Goal: Transaction & Acquisition: Obtain resource

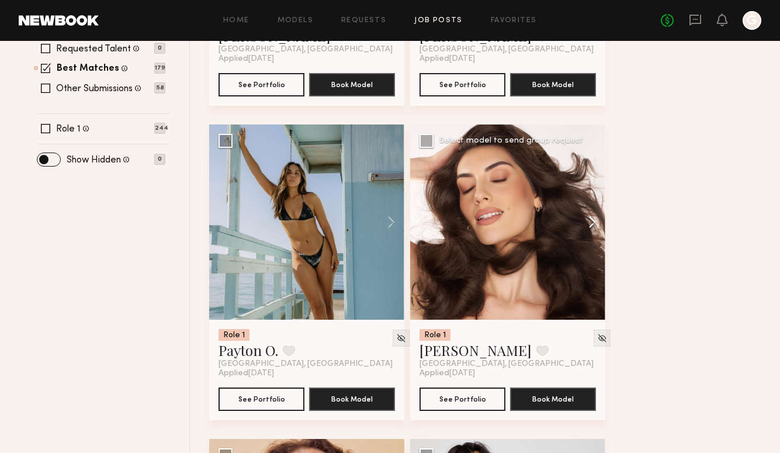
scroll to position [434, 0]
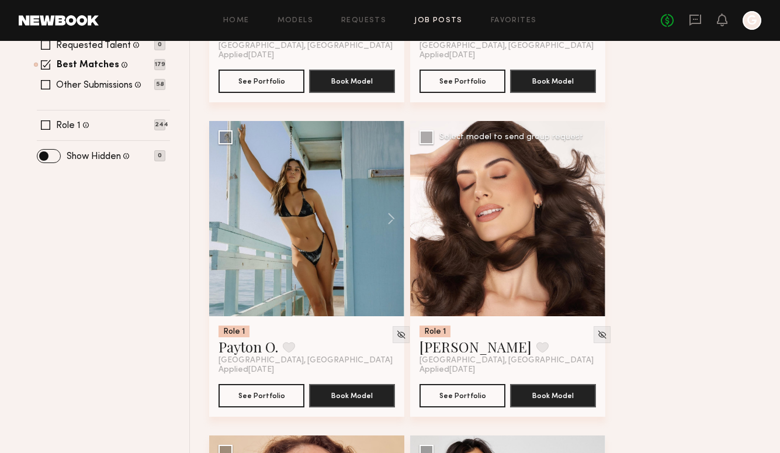
click at [495, 305] on div at bounding box center [507, 218] width 195 height 195
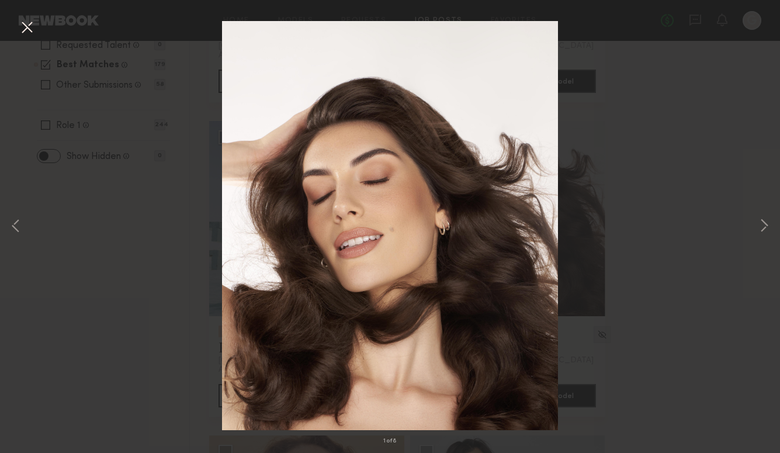
click at [25, 25] on button at bounding box center [27, 28] width 19 height 21
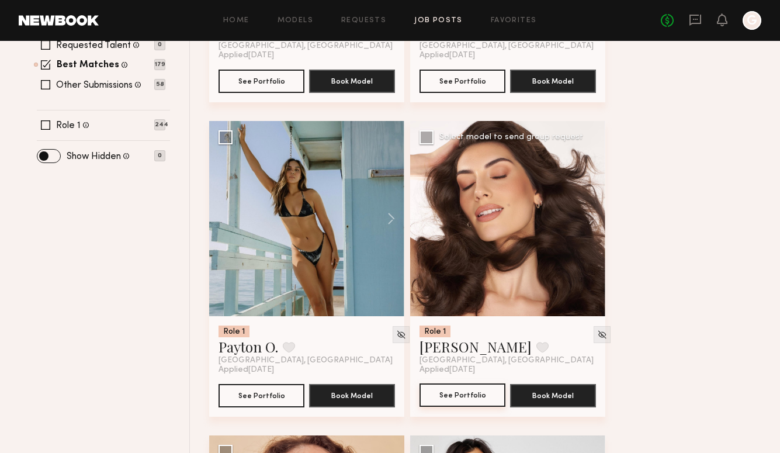
click at [457, 400] on button "See Portfolio" at bounding box center [463, 394] width 86 height 23
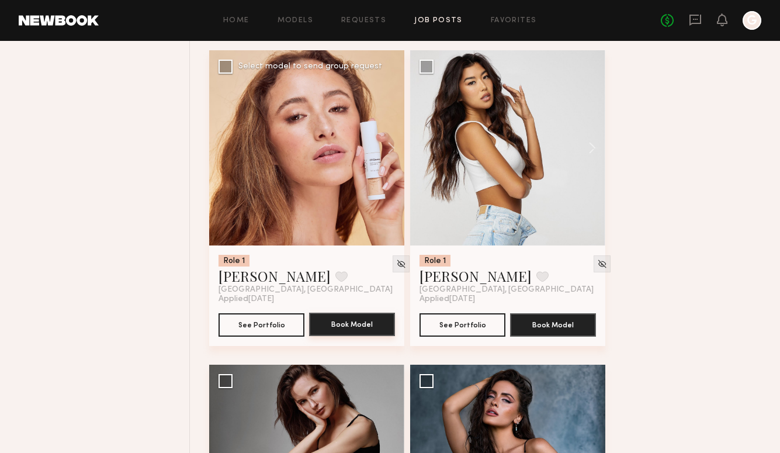
scroll to position [821, 0]
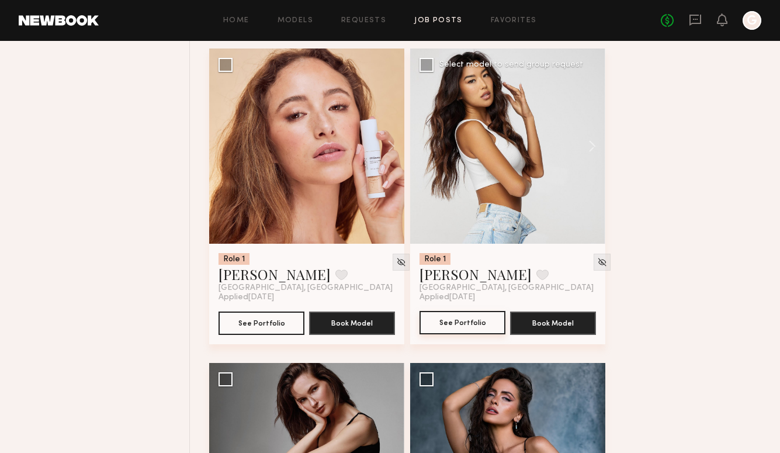
click at [474, 324] on button "See Portfolio" at bounding box center [463, 322] width 86 height 23
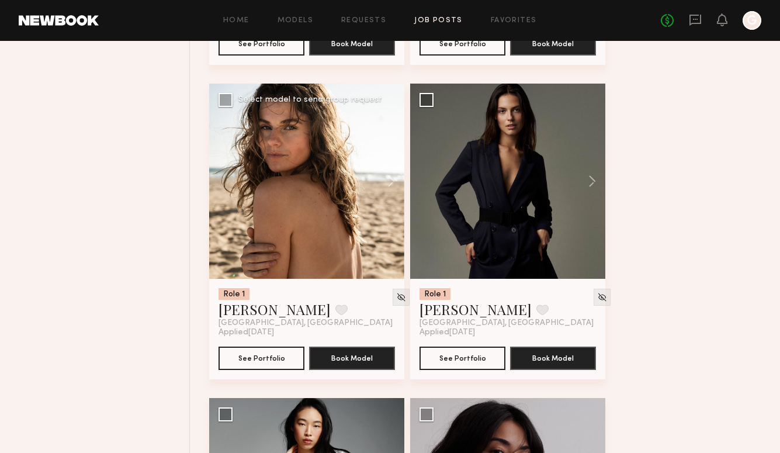
scroll to position [2355, 0]
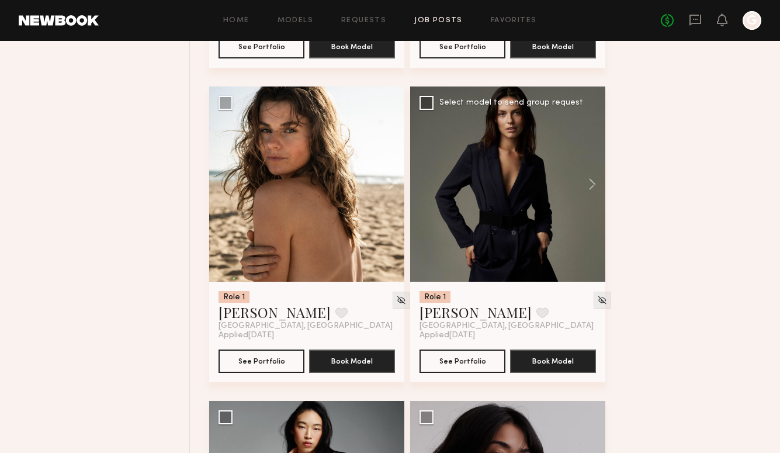
click at [472, 220] on div at bounding box center [507, 183] width 195 height 195
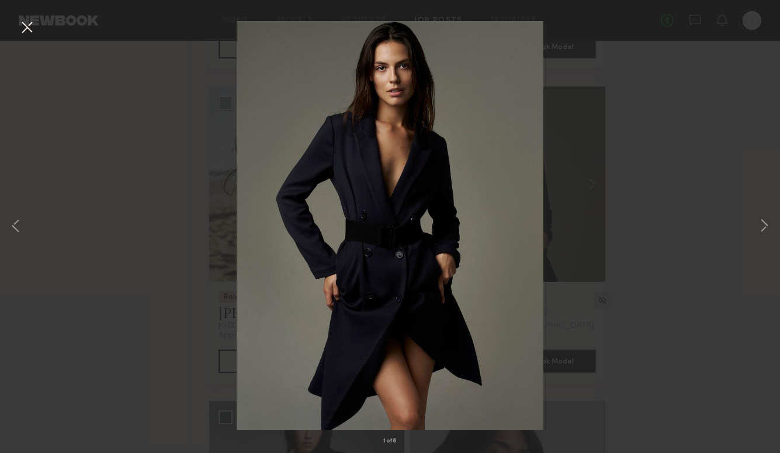
click at [24, 23] on button at bounding box center [27, 28] width 19 height 21
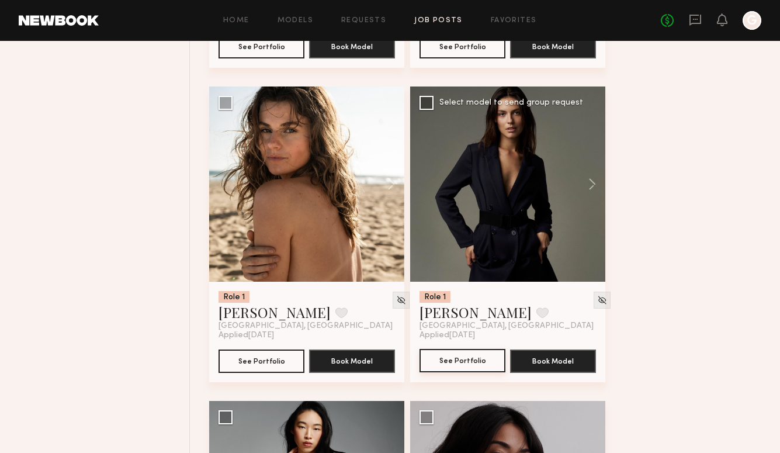
click at [438, 353] on button "See Portfolio" at bounding box center [463, 360] width 86 height 23
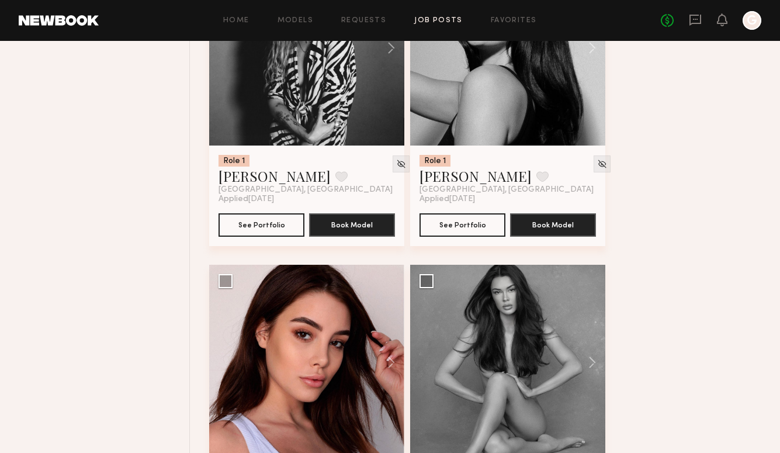
scroll to position [5148, 0]
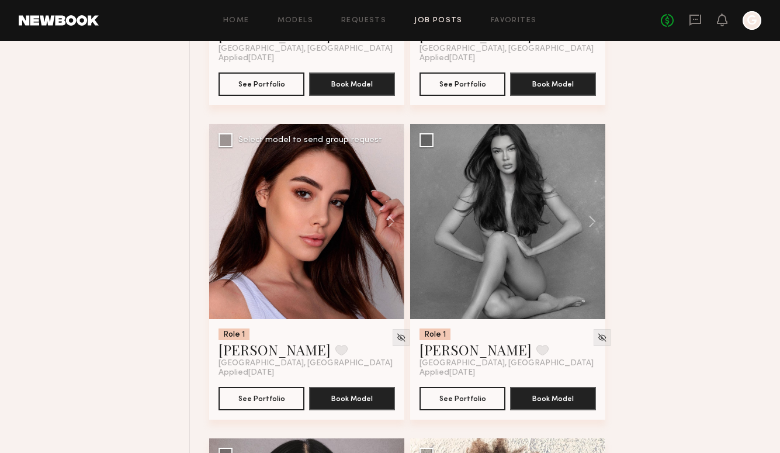
click at [317, 288] on div at bounding box center [306, 221] width 195 height 195
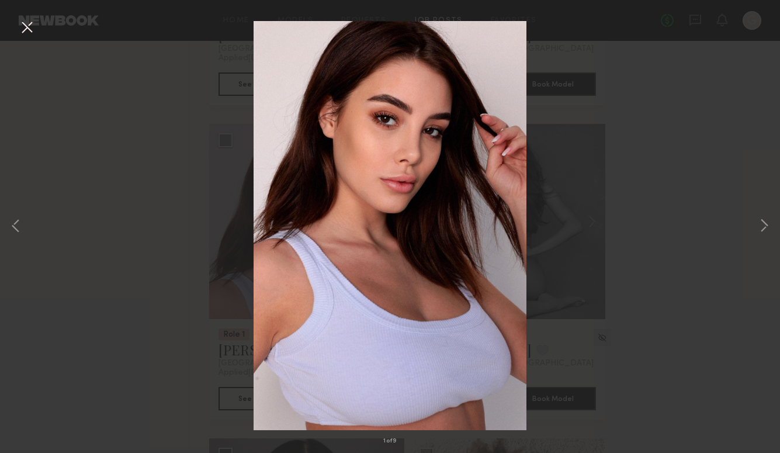
click at [26, 25] on button at bounding box center [27, 28] width 19 height 21
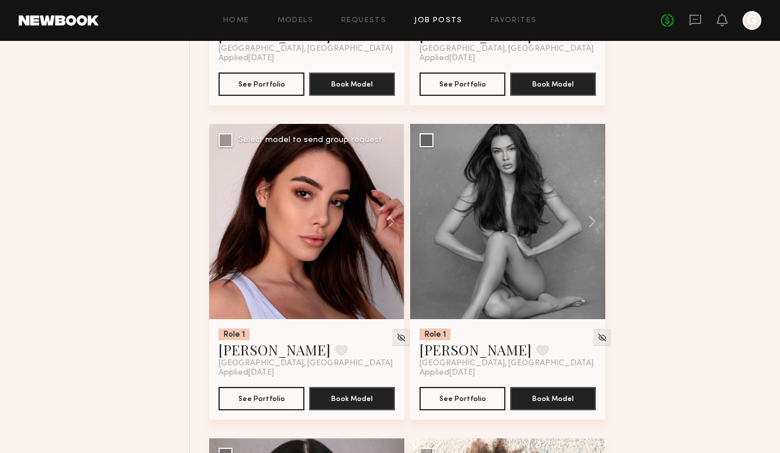
scroll to position [5178, 0]
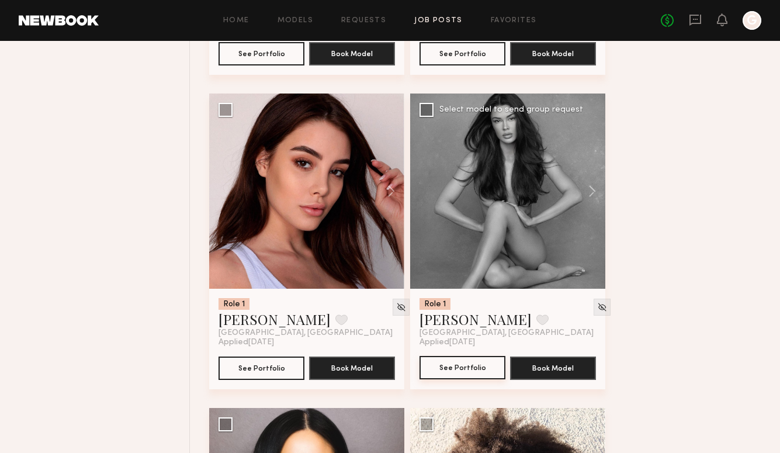
click at [458, 373] on button "See Portfolio" at bounding box center [463, 367] width 86 height 23
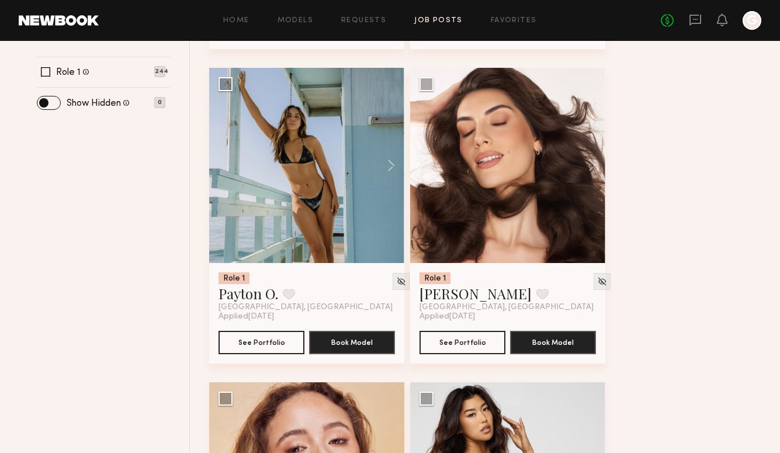
scroll to position [520, 0]
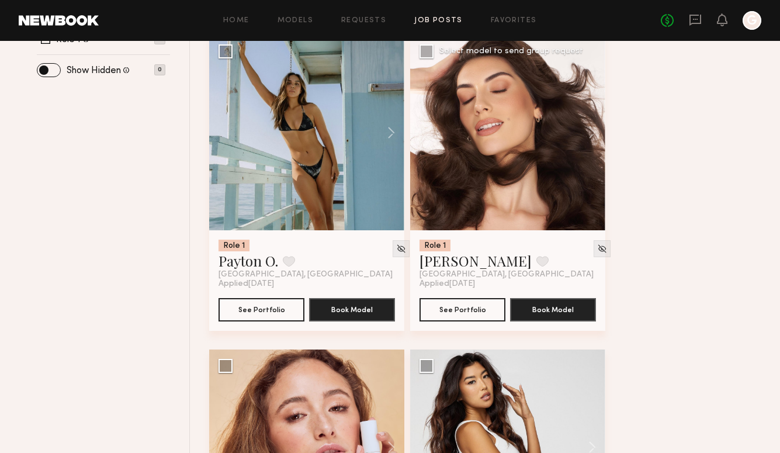
click at [467, 152] on div at bounding box center [507, 132] width 195 height 195
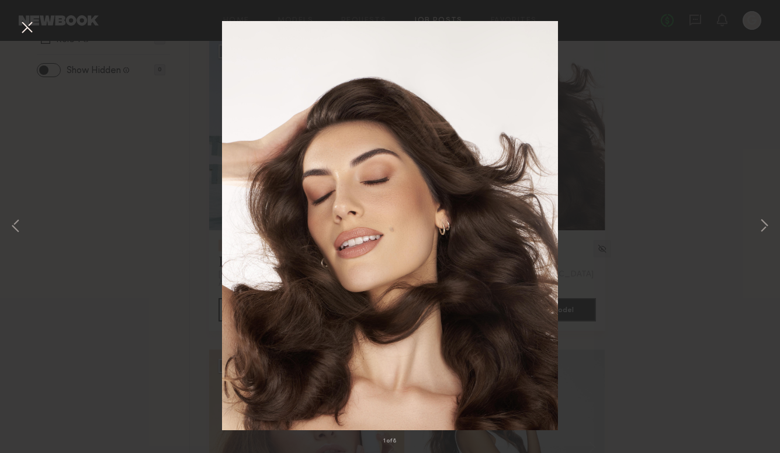
click at [27, 30] on button at bounding box center [27, 28] width 19 height 21
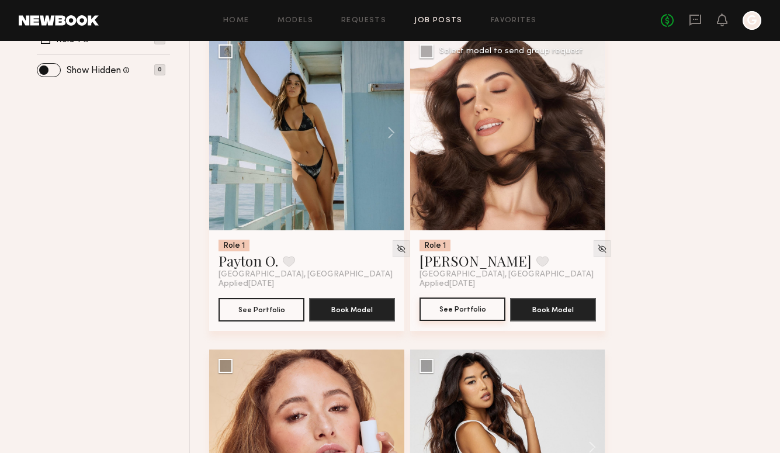
click at [444, 303] on button "See Portfolio" at bounding box center [463, 308] width 86 height 23
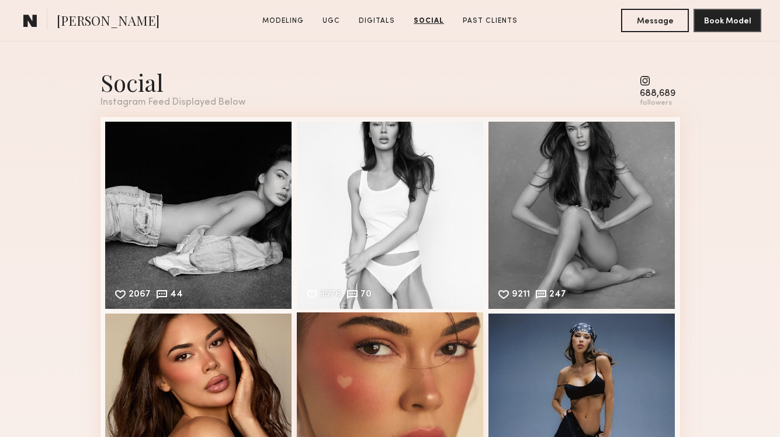
scroll to position [2399, 0]
click at [645, 99] on div "followers" at bounding box center [658, 103] width 36 height 9
click at [335, 258] on div "3576 70 Likes & comments displayed to show model’s engagement" at bounding box center [390, 213] width 187 height 187
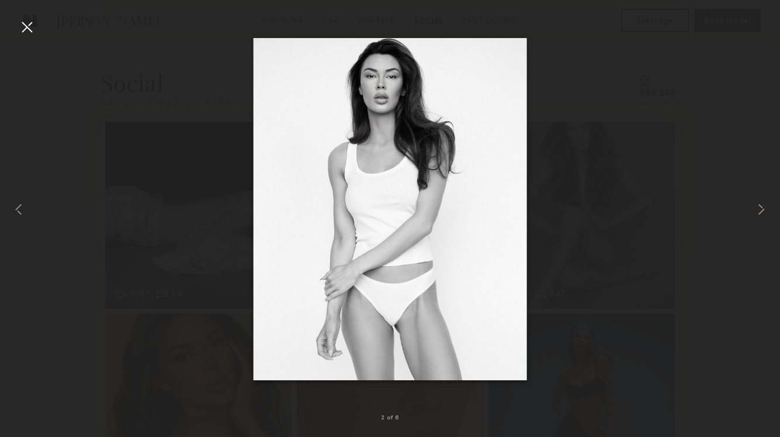
click at [24, 28] on div at bounding box center [27, 27] width 19 height 19
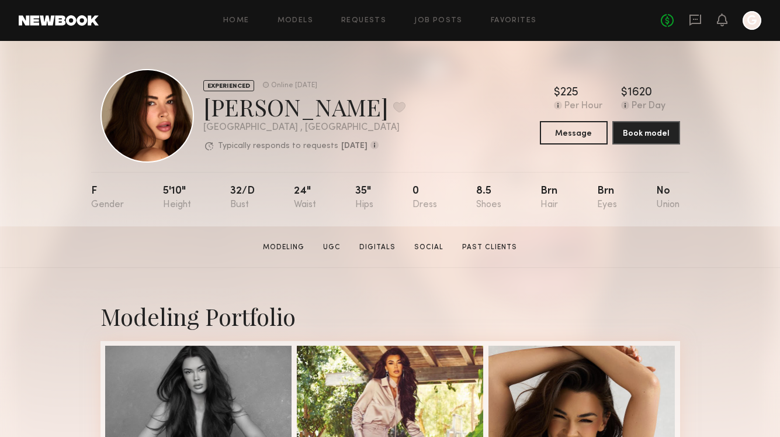
scroll to position [0, 0]
click at [420, 243] on link "Social" at bounding box center [429, 247] width 39 height 11
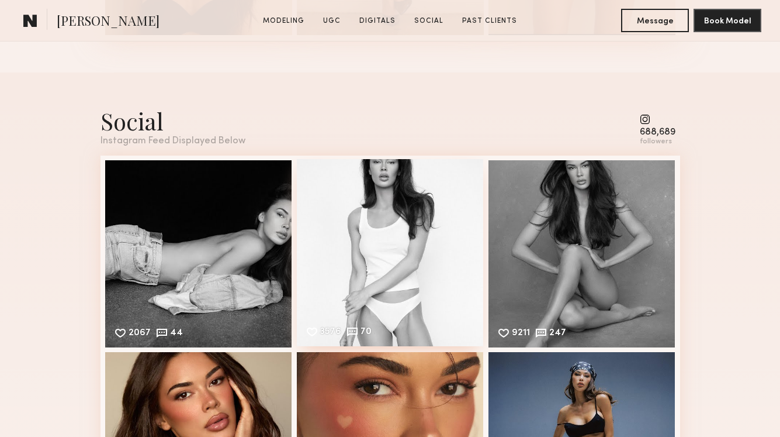
scroll to position [2362, 0]
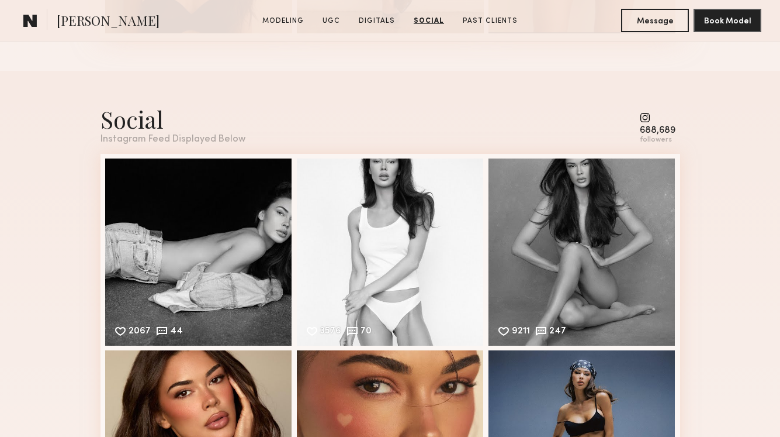
click at [646, 119] on common-icon at bounding box center [658, 117] width 36 height 11
click at [647, 127] on div "688,689" at bounding box center [658, 130] width 36 height 9
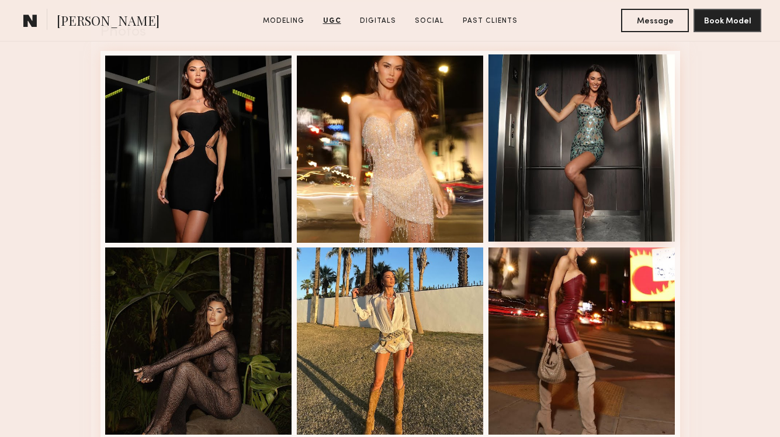
scroll to position [1281, 0]
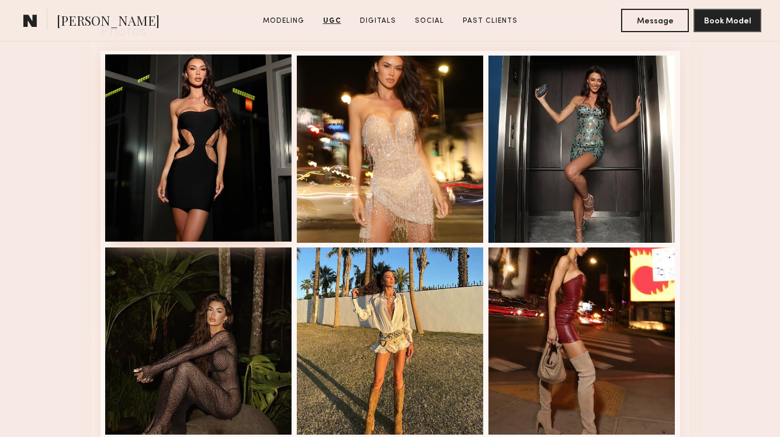
drag, startPoint x: 100, startPoint y: 53, endPoint x: 106, endPoint y: 74, distance: 21.3
click at [106, 74] on nb-model-profile-images-feed at bounding box center [391, 341] width 580 height 580
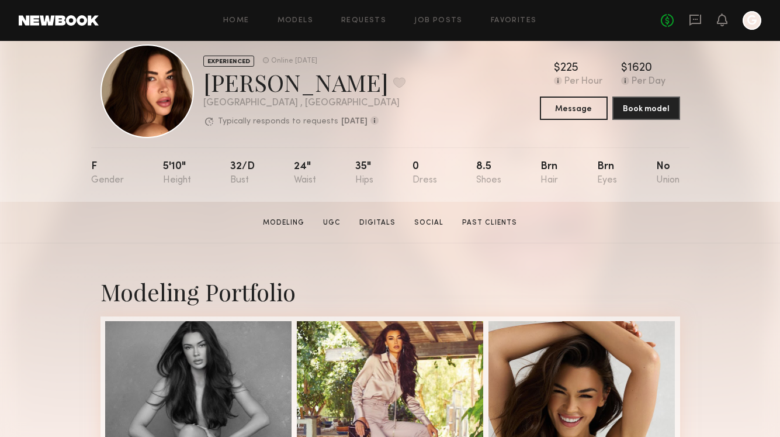
scroll to position [25, 0]
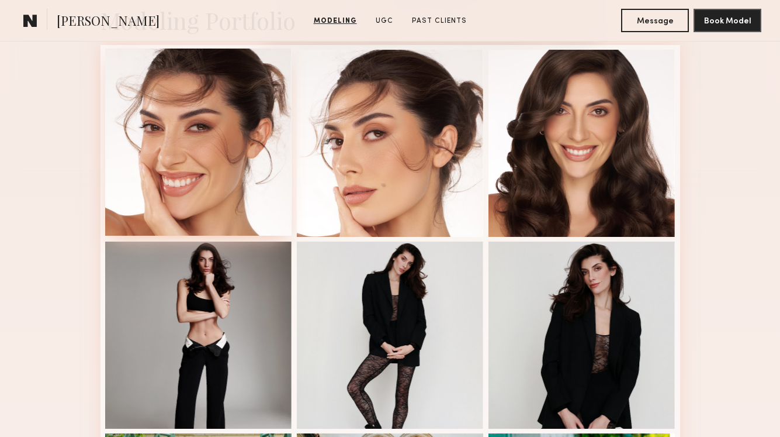
scroll to position [296, 0]
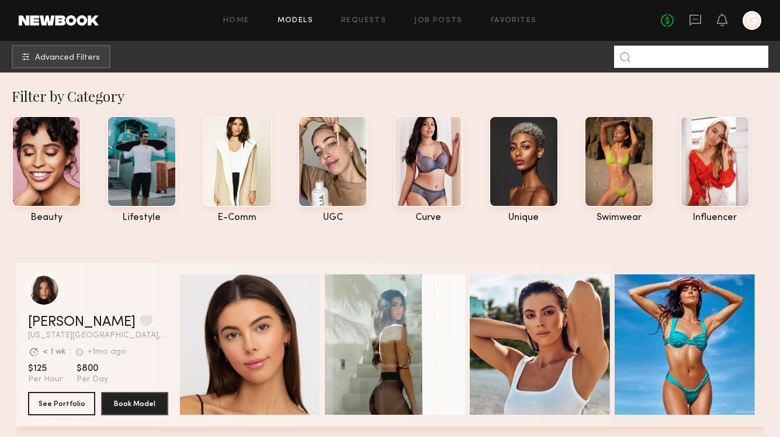
click at [675, 59] on input at bounding box center [691, 57] width 154 height 22
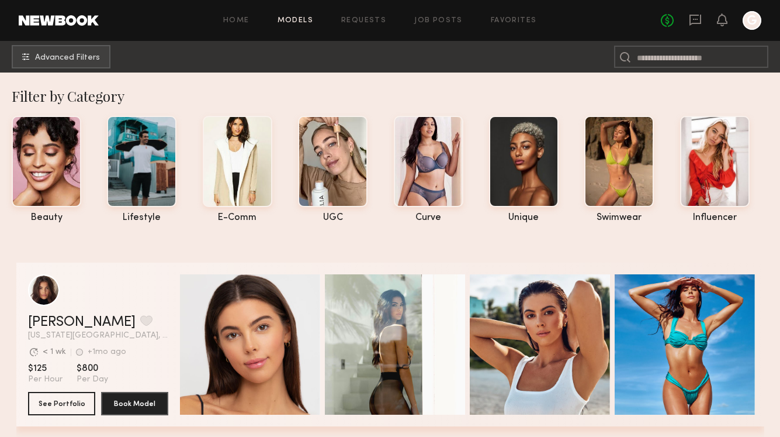
click at [288, 18] on link "Models" at bounding box center [296, 21] width 36 height 8
click at [94, 60] on span "Advanced Filters" at bounding box center [67, 57] width 65 height 8
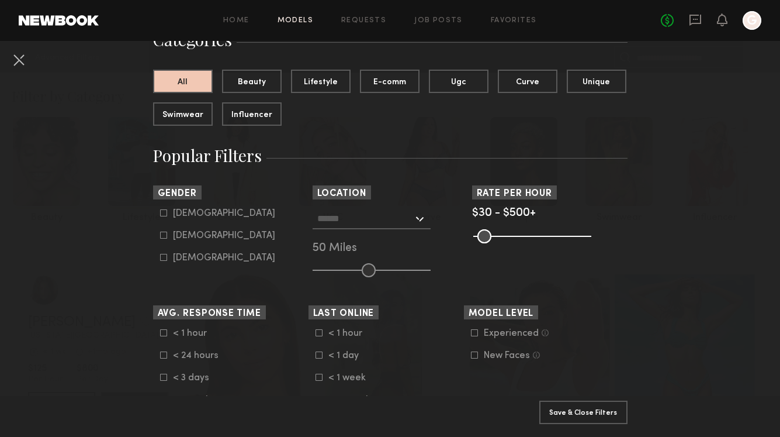
scroll to position [149, 0]
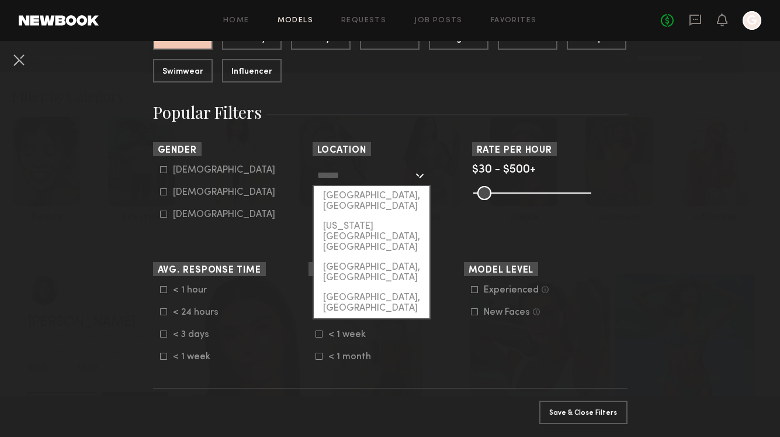
click at [348, 181] on input "text" at bounding box center [365, 175] width 96 height 20
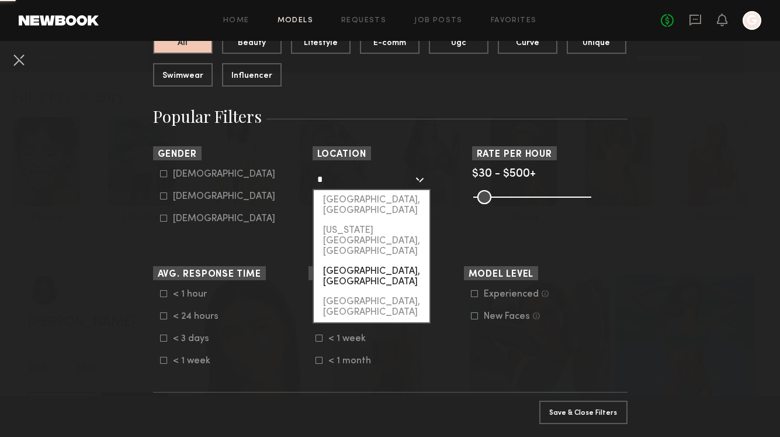
scroll to position [143, 0]
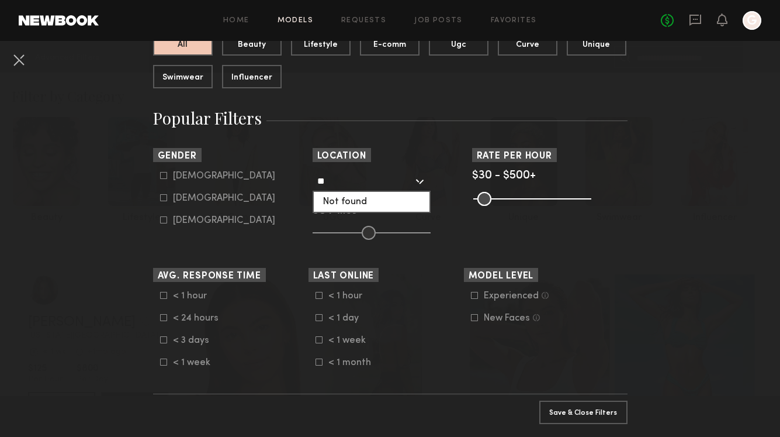
type input "*"
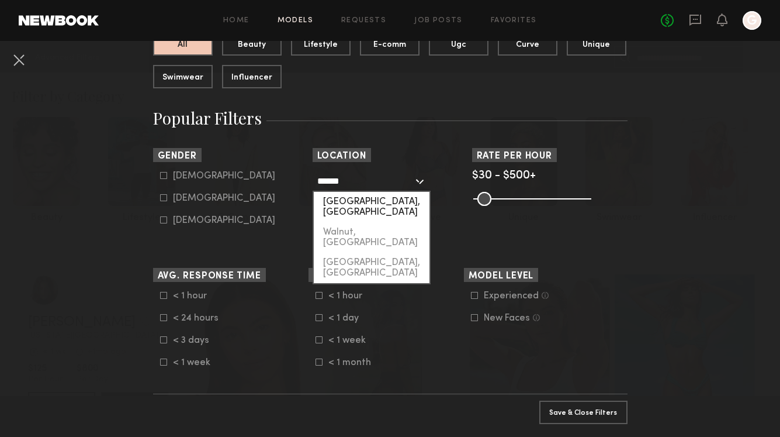
click at [375, 203] on div "Walnut Creek, CA" at bounding box center [372, 207] width 116 height 30
type input "**********"
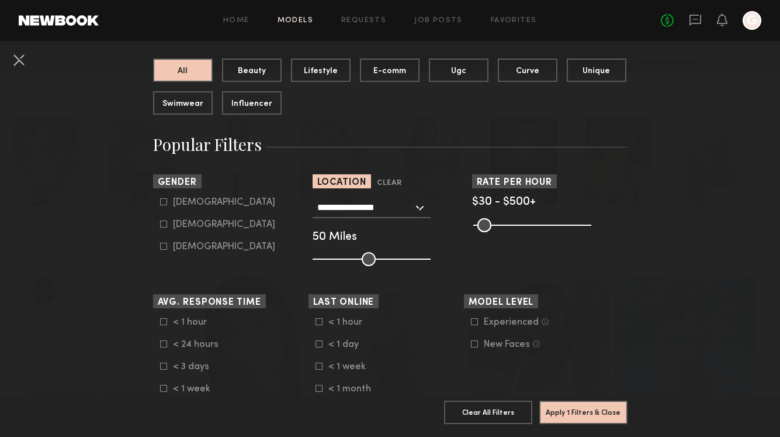
scroll to position [51, 0]
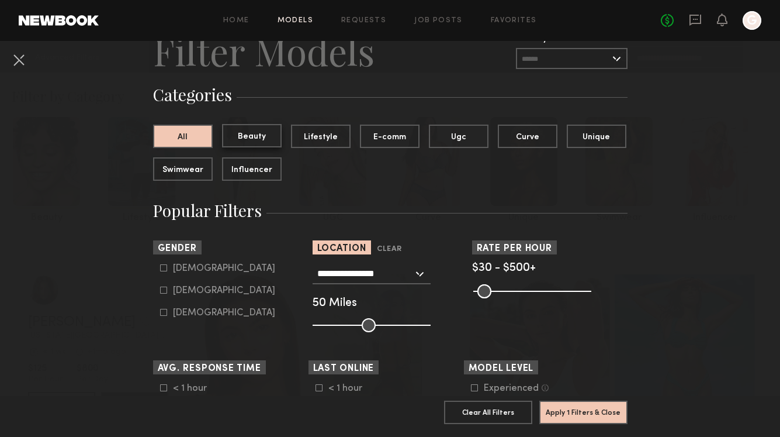
click at [250, 140] on button "Beauty" at bounding box center [252, 135] width 60 height 23
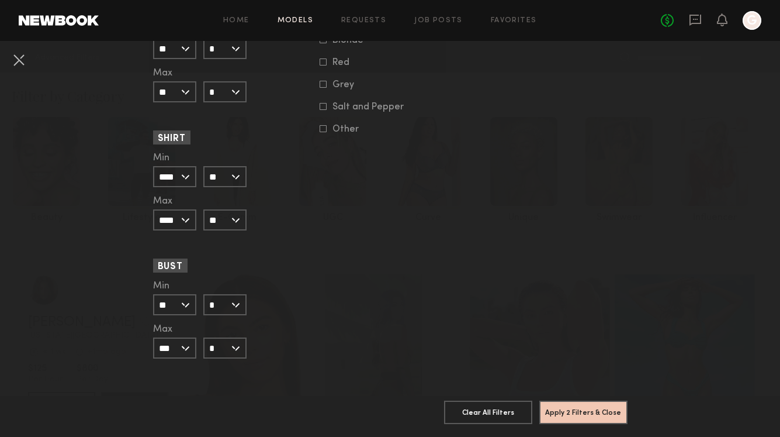
scroll to position [1110, 0]
click at [22, 63] on button at bounding box center [18, 59] width 19 height 19
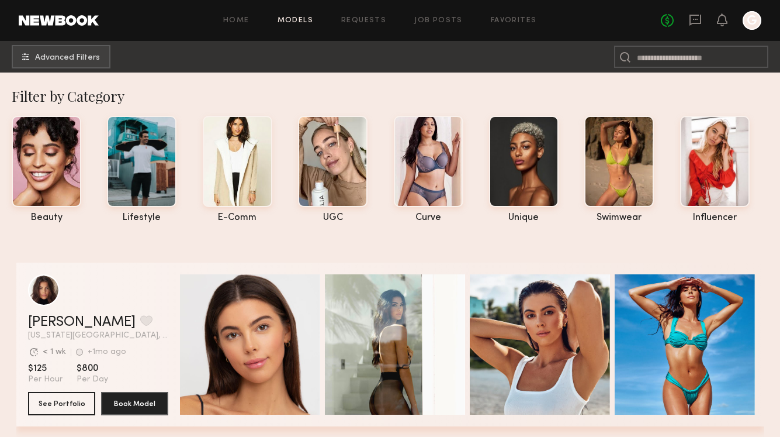
scroll to position [0, 0]
click at [64, 62] on button "Advanced Filters" at bounding box center [61, 55] width 99 height 23
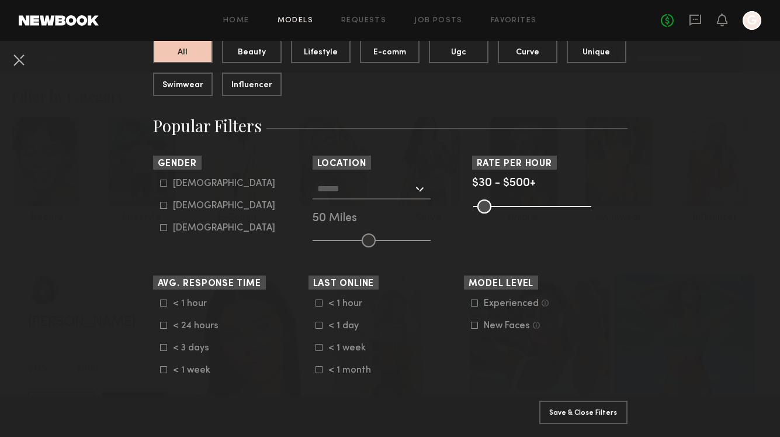
scroll to position [137, 0]
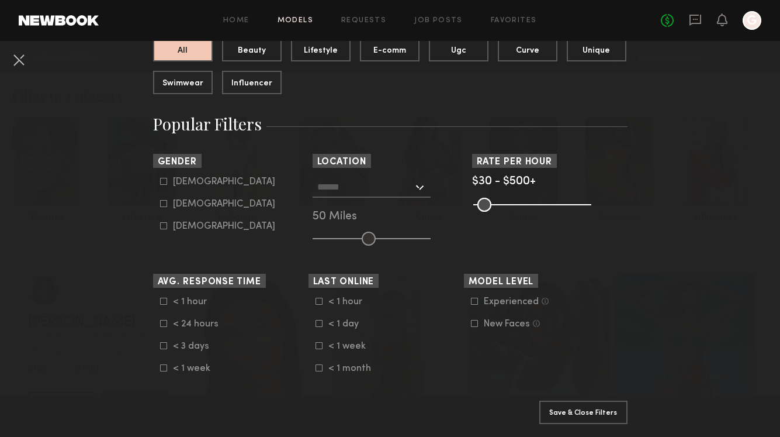
click at [330, 186] on input "text" at bounding box center [365, 187] width 96 height 20
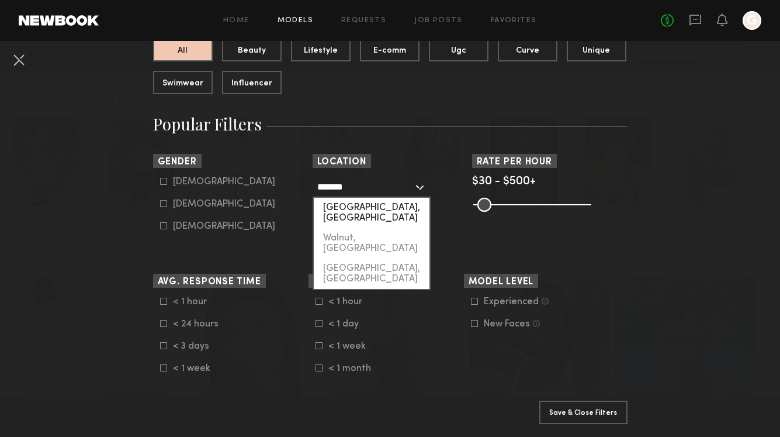
click at [345, 209] on div "Walnut Creek, CA" at bounding box center [372, 213] width 116 height 30
type input "**********"
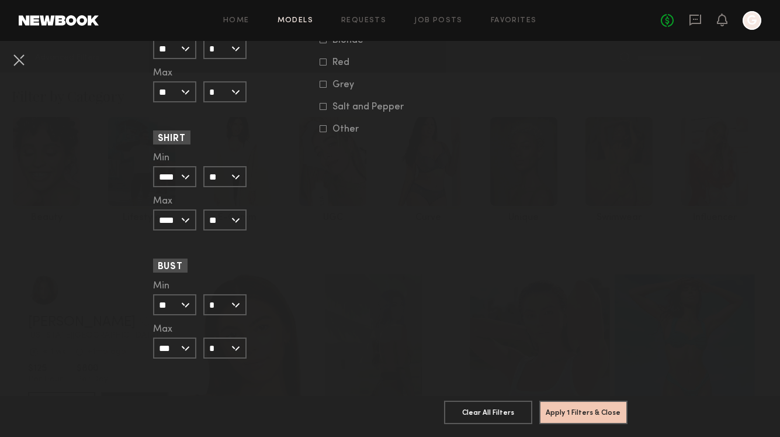
scroll to position [1110, 0]
click at [572, 411] on button "Apply 1 Filters & Close" at bounding box center [583, 411] width 88 height 23
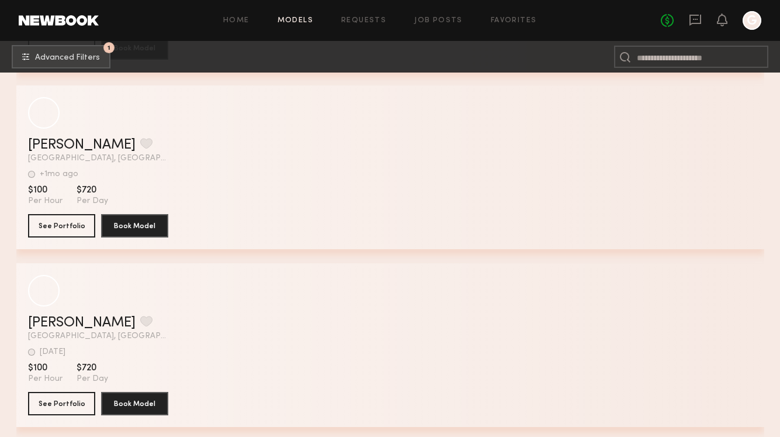
scroll to position [6953, 0]
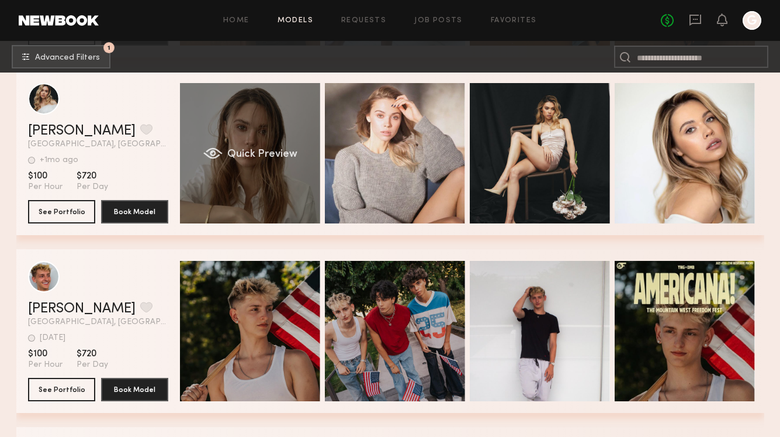
click at [230, 174] on div "Quick Preview" at bounding box center [250, 153] width 140 height 140
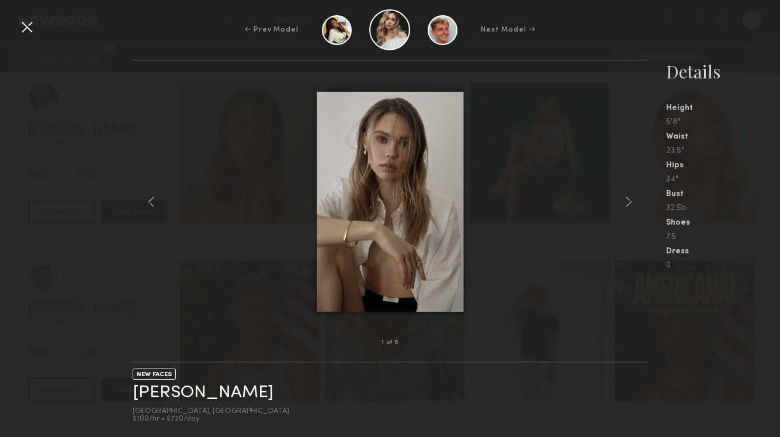
click at [26, 27] on div at bounding box center [27, 27] width 19 height 19
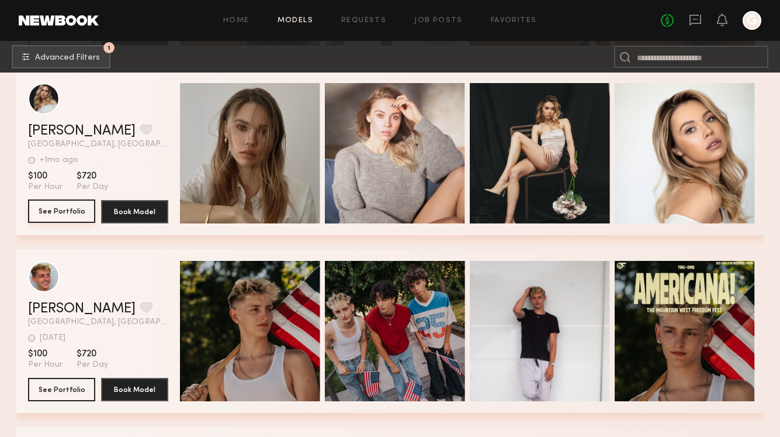
click at [76, 205] on button "See Portfolio" at bounding box center [61, 210] width 67 height 23
